Goal: Check status

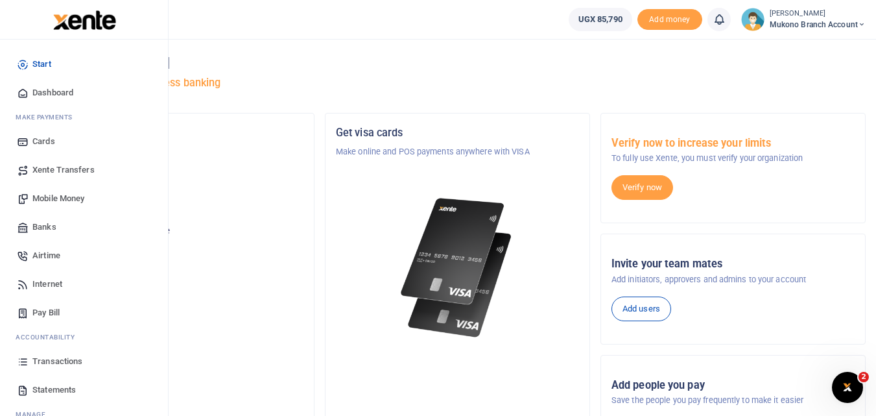
click at [58, 357] on span "Transactions" at bounding box center [57, 361] width 50 height 13
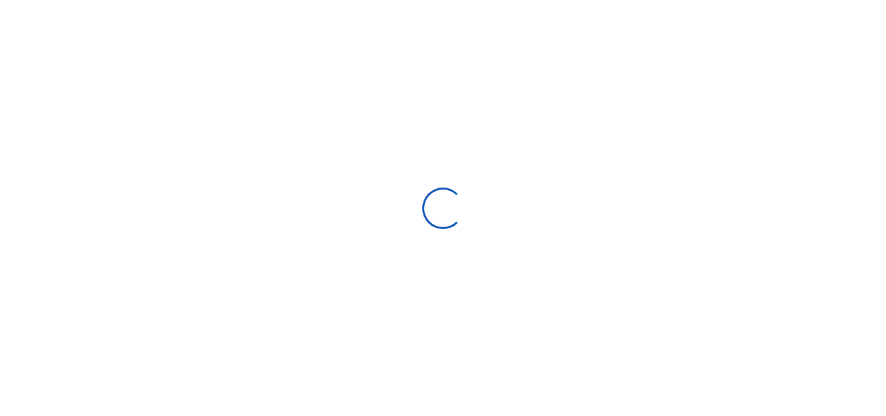
select select
type input "[DATE] - [DATE]"
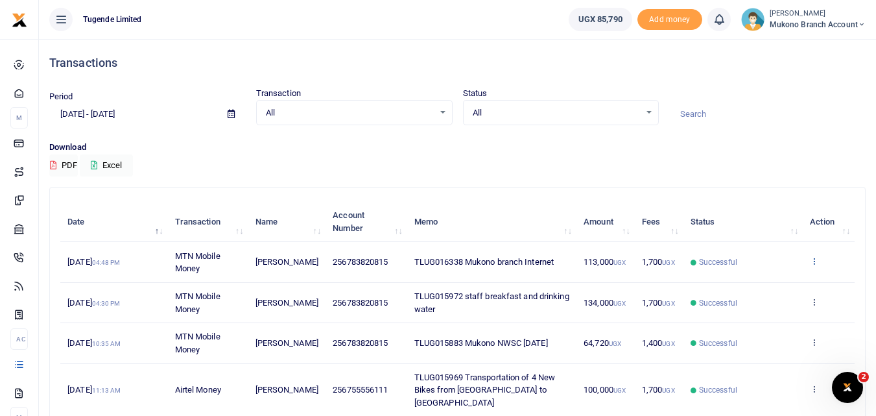
click at [812, 258] on icon at bounding box center [814, 260] width 8 height 9
click at [761, 284] on link "View details" at bounding box center [766, 283] width 102 height 18
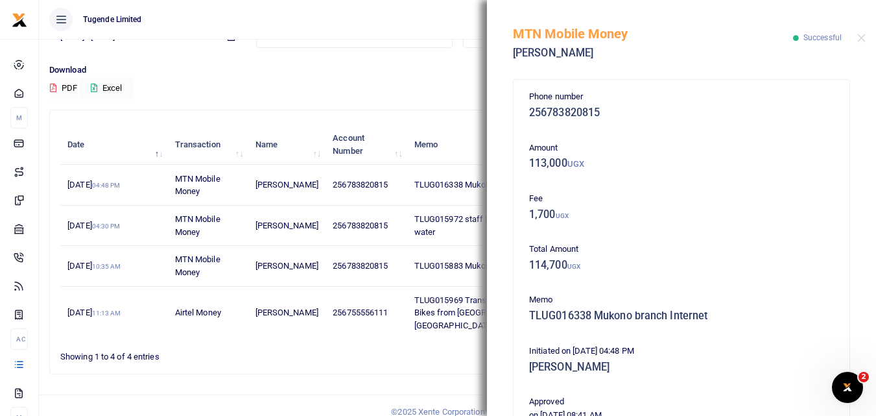
scroll to position [300, 0]
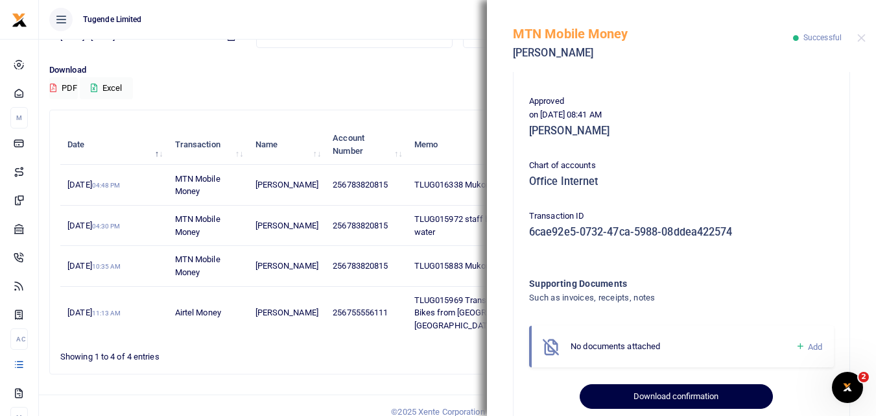
click at [692, 391] on button "Download confirmation" at bounding box center [676, 396] width 193 height 25
click at [653, 401] on button "Download confirmation" at bounding box center [676, 396] width 193 height 25
